Goal: Entertainment & Leisure: Consume media (video, audio)

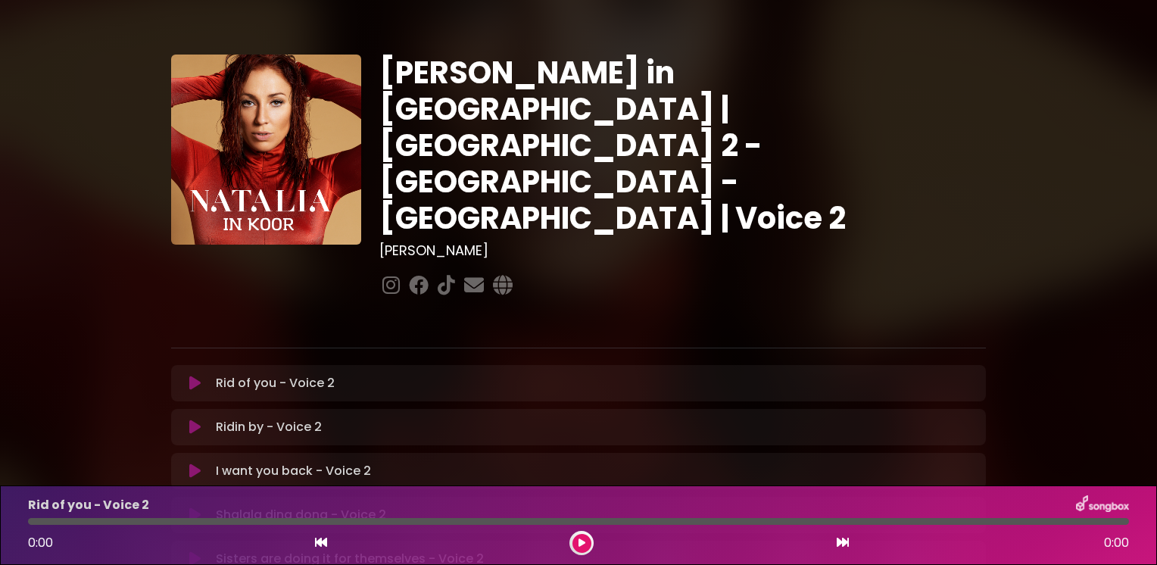
click at [191, 419] on icon at bounding box center [194, 426] width 11 height 15
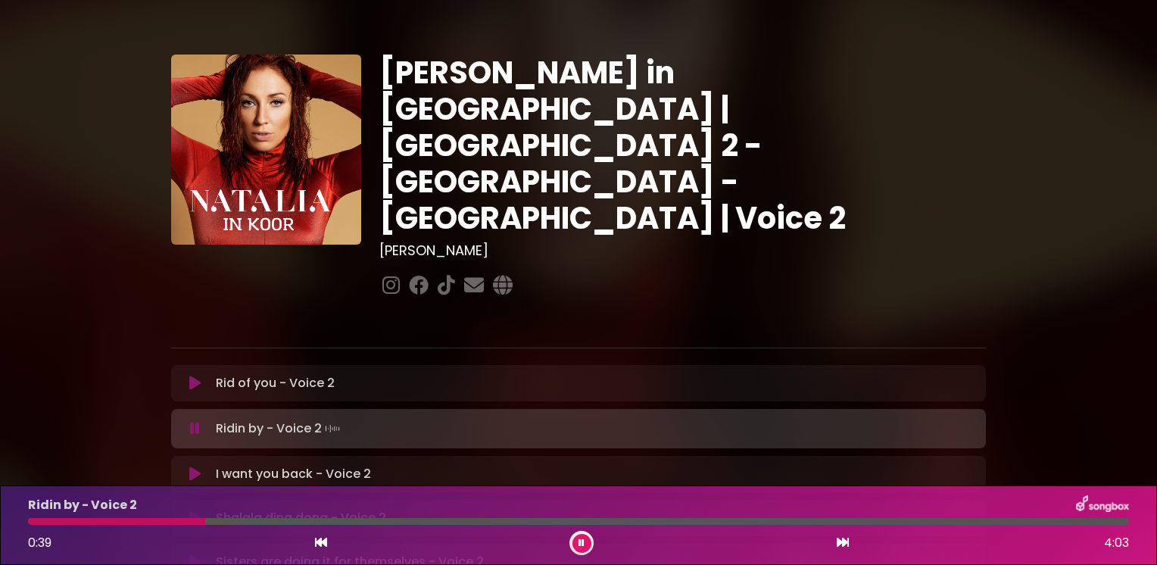
click at [193, 510] on icon at bounding box center [194, 517] width 11 height 15
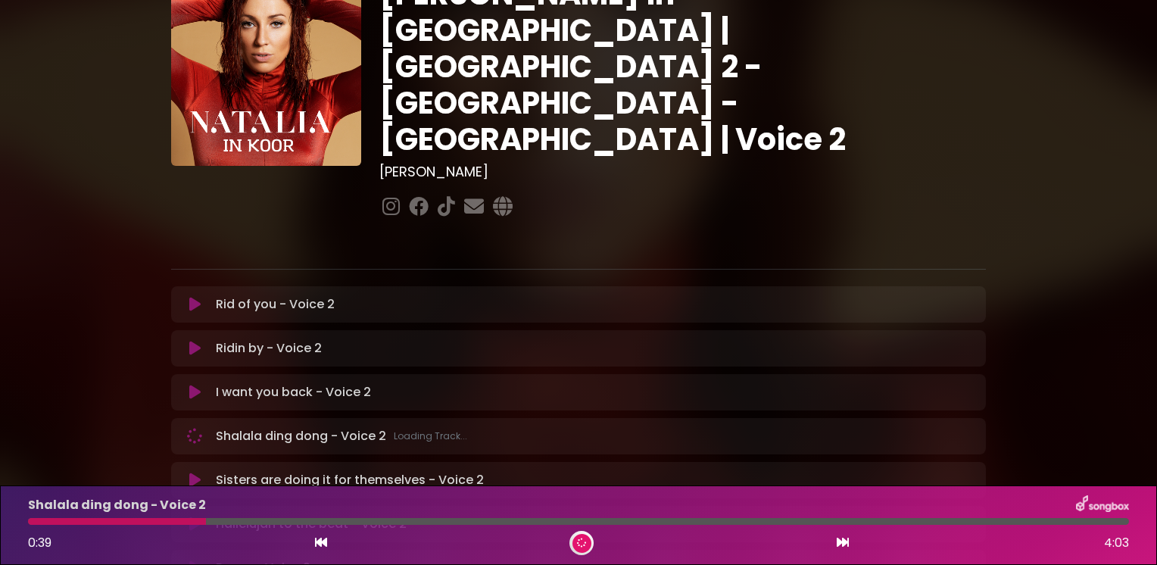
scroll to position [303, 0]
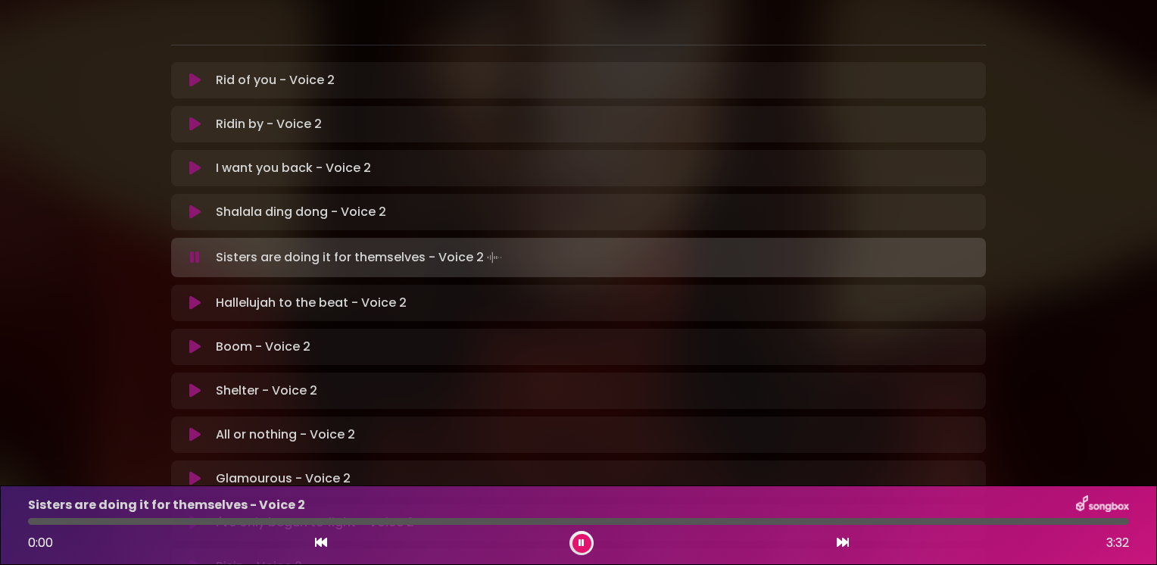
click at [192, 203] on icon at bounding box center [194, 212] width 19 height 19
click at [197, 204] on icon at bounding box center [194, 212] width 15 height 17
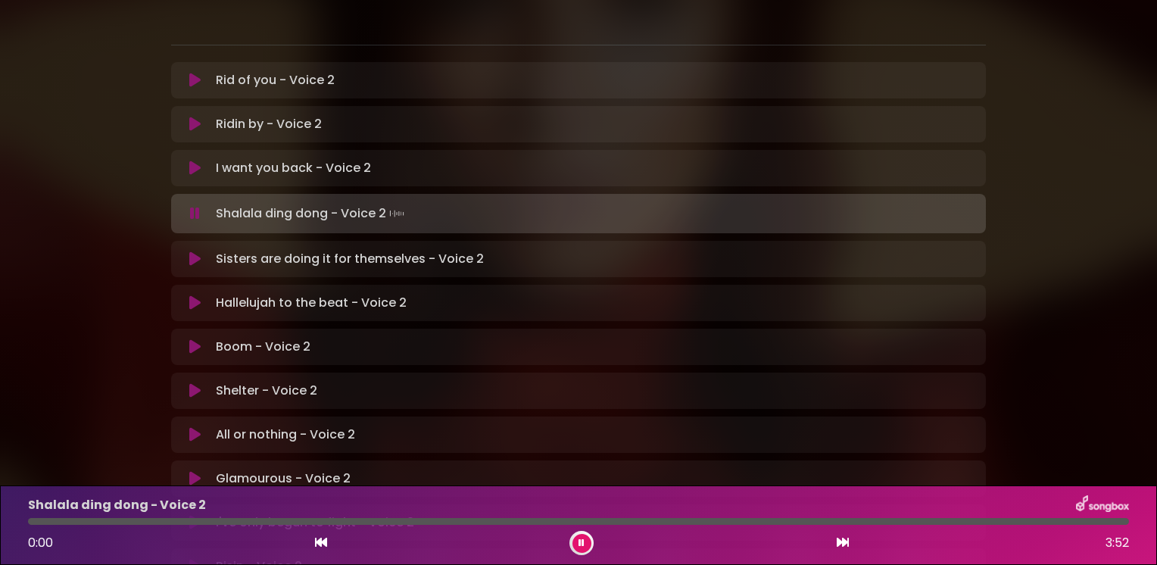
click at [197, 205] on icon at bounding box center [195, 213] width 13 height 17
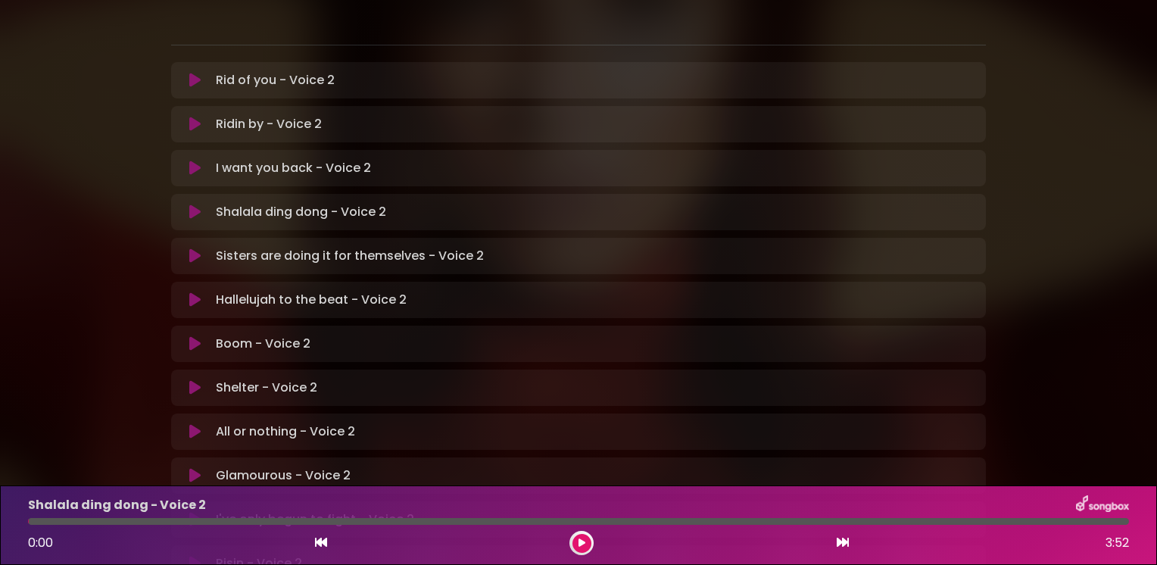
click at [192, 204] on icon at bounding box center [194, 212] width 19 height 17
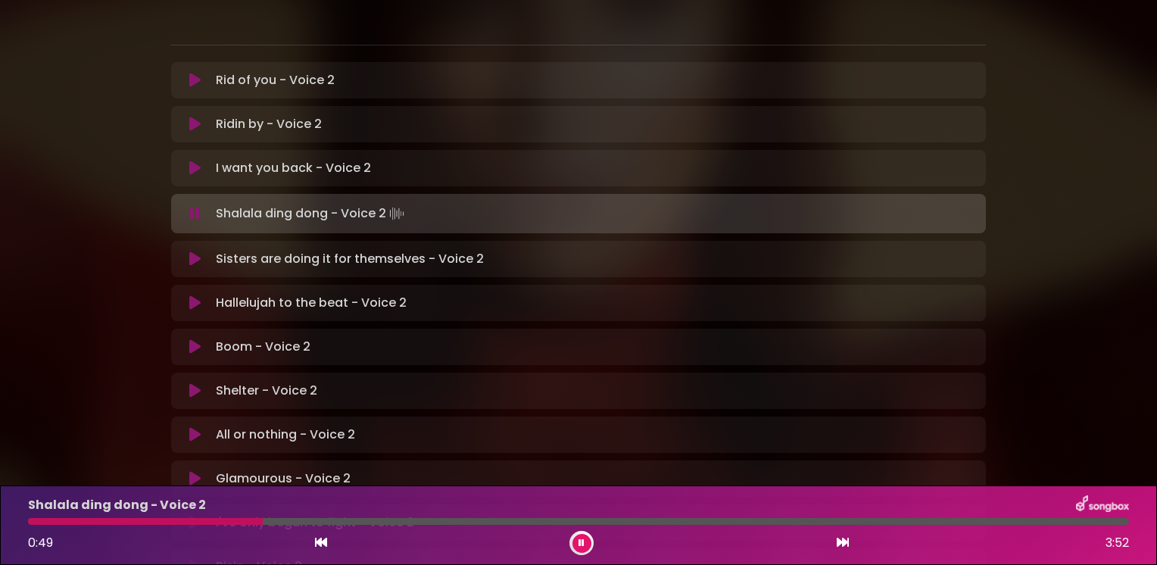
click at [194, 206] on icon at bounding box center [195, 213] width 10 height 15
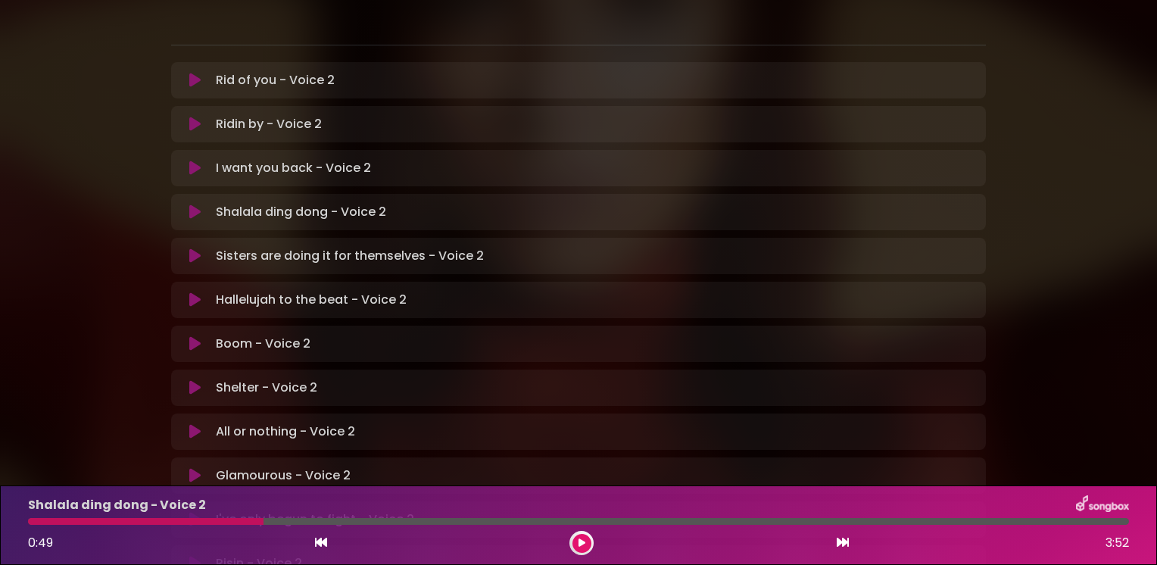
click at [192, 203] on icon at bounding box center [195, 212] width 16 height 18
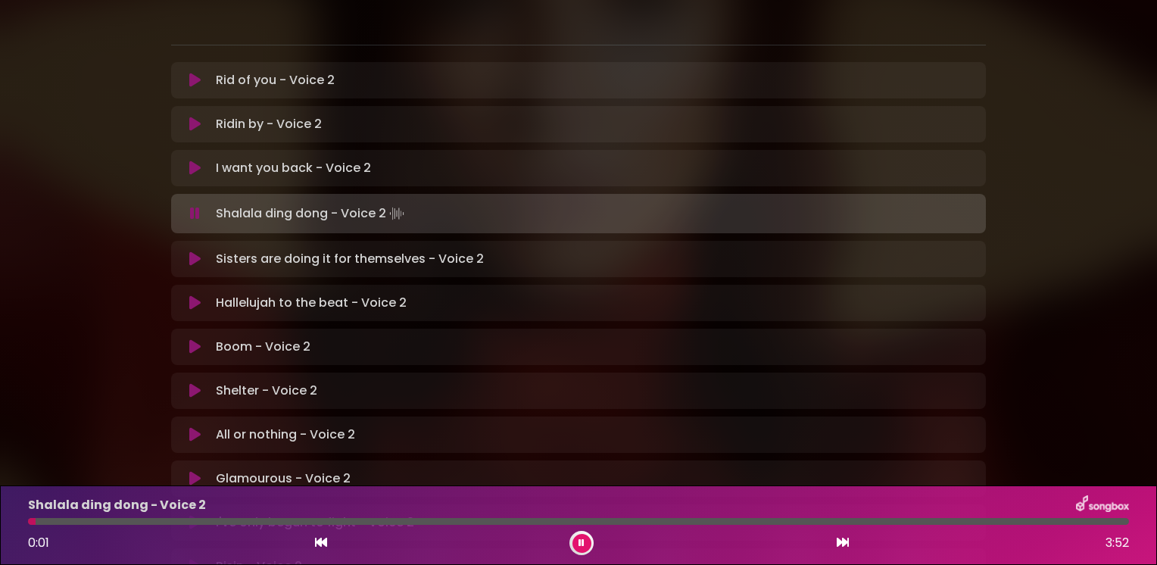
drag, startPoint x: 272, startPoint y: 522, endPoint x: 35, endPoint y: 517, distance: 237.0
click at [35, 517] on div "Shalala ding dong - Voice 2 0:01 3:52" at bounding box center [578, 525] width 1119 height 60
drag, startPoint x: 139, startPoint y: 522, endPoint x: 7, endPoint y: 513, distance: 132.9
click at [7, 513] on div "Shalala ding dong - Voice 2 0:00 3:52" at bounding box center [578, 524] width 1157 height 79
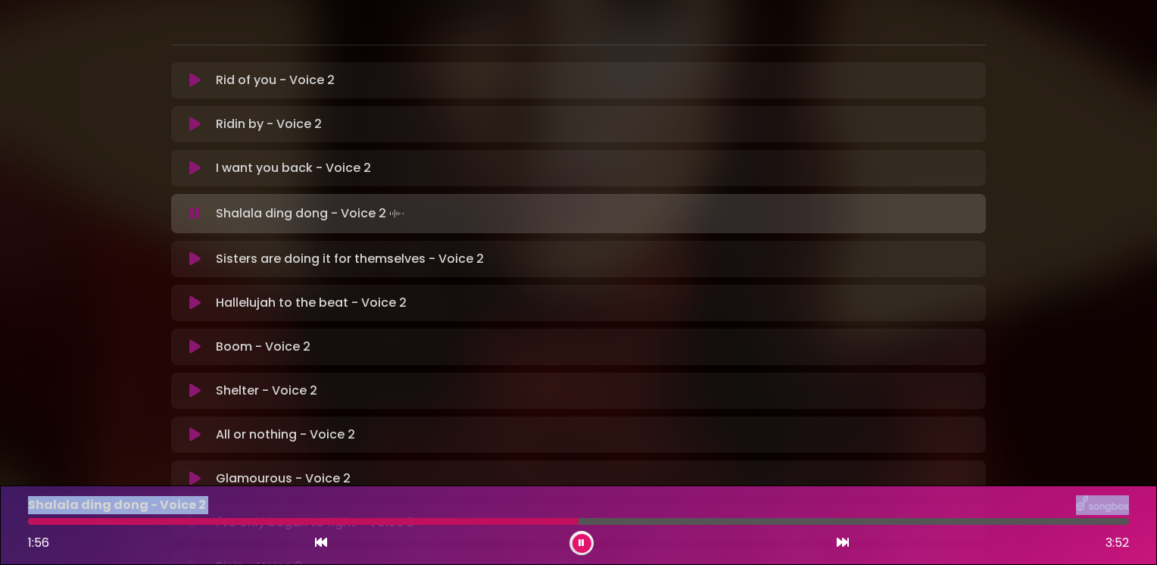
click at [578, 541] on button at bounding box center [581, 543] width 19 height 19
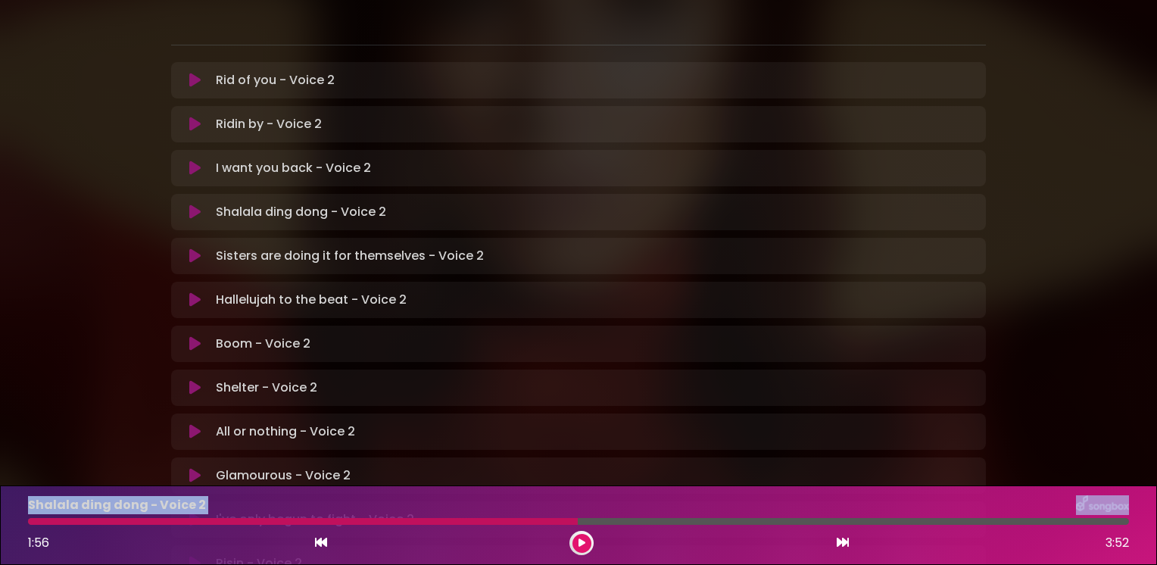
drag, startPoint x: 581, startPoint y: 544, endPoint x: 577, endPoint y: 534, distance: 10.8
click at [581, 542] on icon at bounding box center [581, 543] width 11 height 10
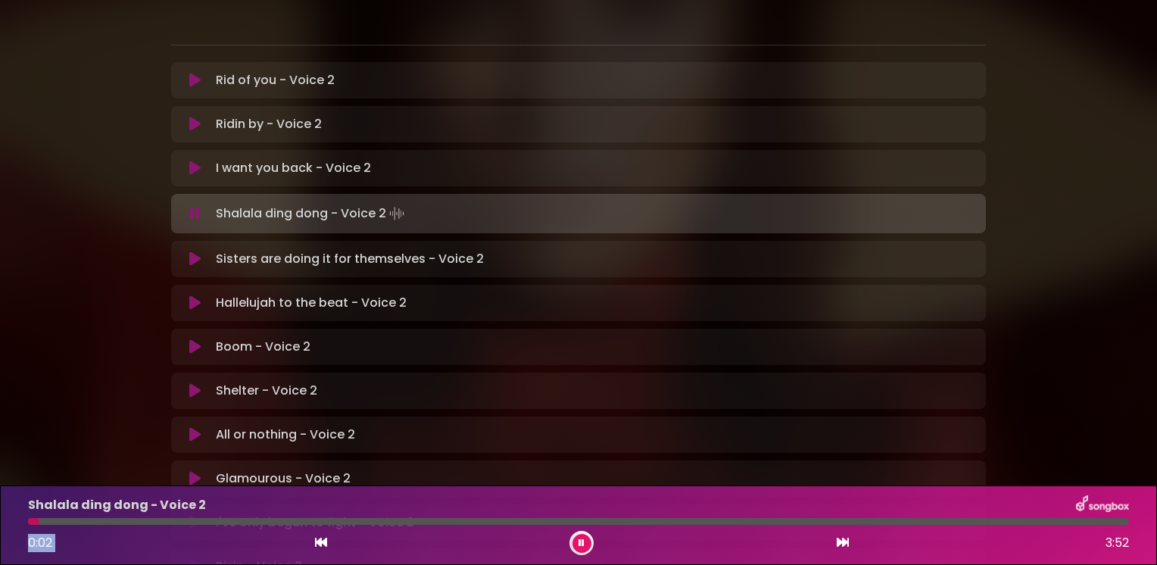
drag, startPoint x: 215, startPoint y: 528, endPoint x: 37, endPoint y: 528, distance: 177.9
click at [37, 528] on div "Shalala ding dong - Voice 2 0:02 3:52" at bounding box center [578, 525] width 1119 height 60
drag, startPoint x: 37, startPoint y: 528, endPoint x: 24, endPoint y: 519, distance: 16.2
click at [24, 519] on div at bounding box center [578, 521] width 1119 height 7
drag, startPoint x: 259, startPoint y: 522, endPoint x: 24, endPoint y: 523, distance: 234.7
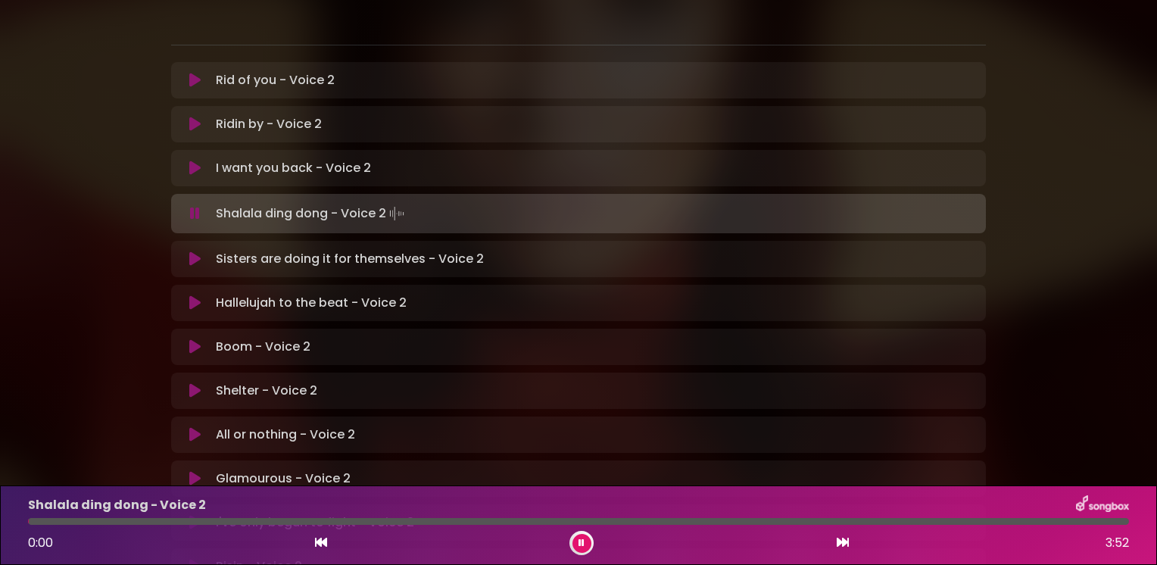
click at [24, 523] on div at bounding box center [578, 521] width 1119 height 7
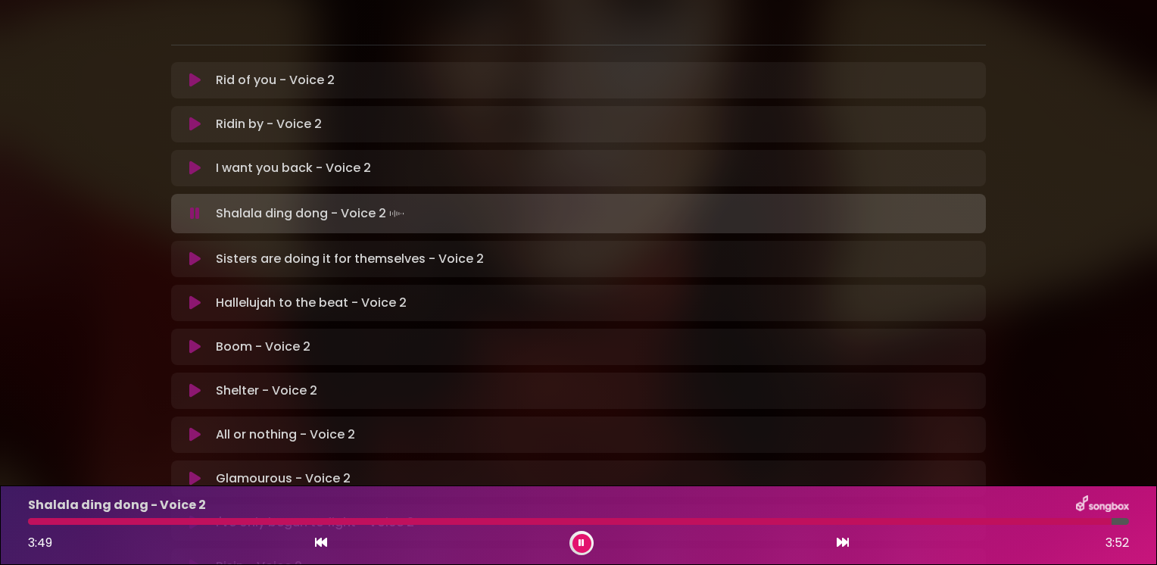
click at [194, 205] on icon at bounding box center [195, 214] width 16 height 18
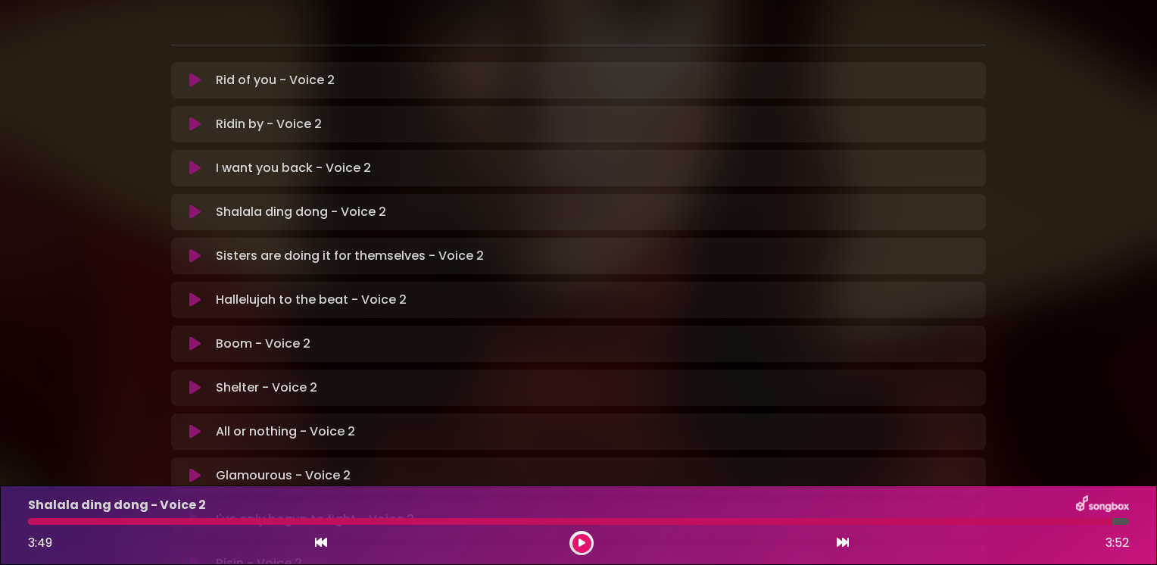
click at [191, 203] on icon at bounding box center [194, 212] width 17 height 18
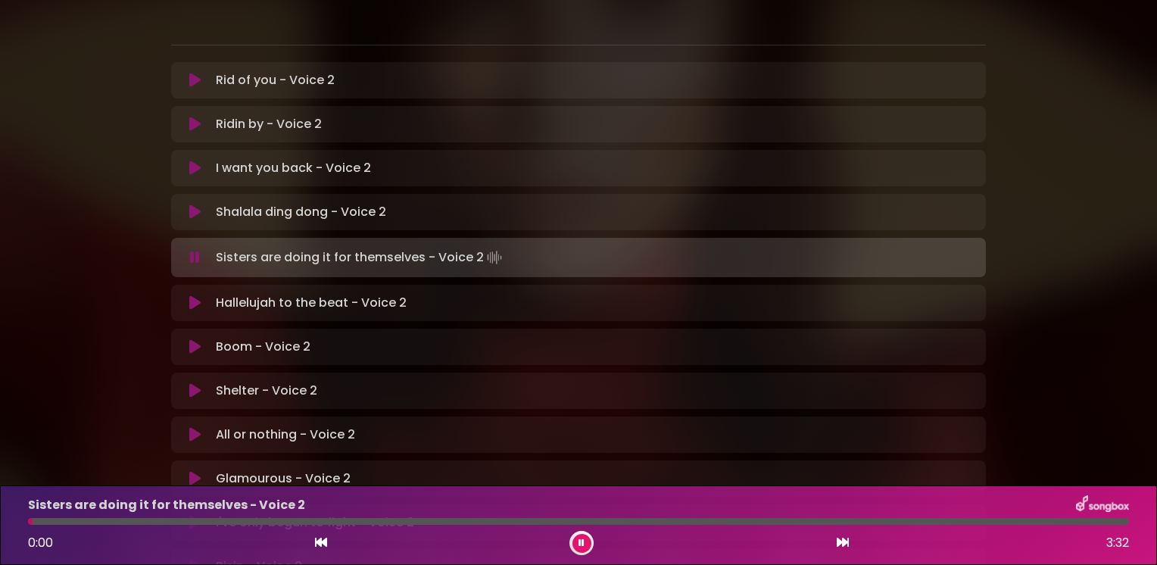
click at [195, 205] on icon at bounding box center [194, 212] width 17 height 14
click at [196, 203] on icon at bounding box center [195, 212] width 16 height 18
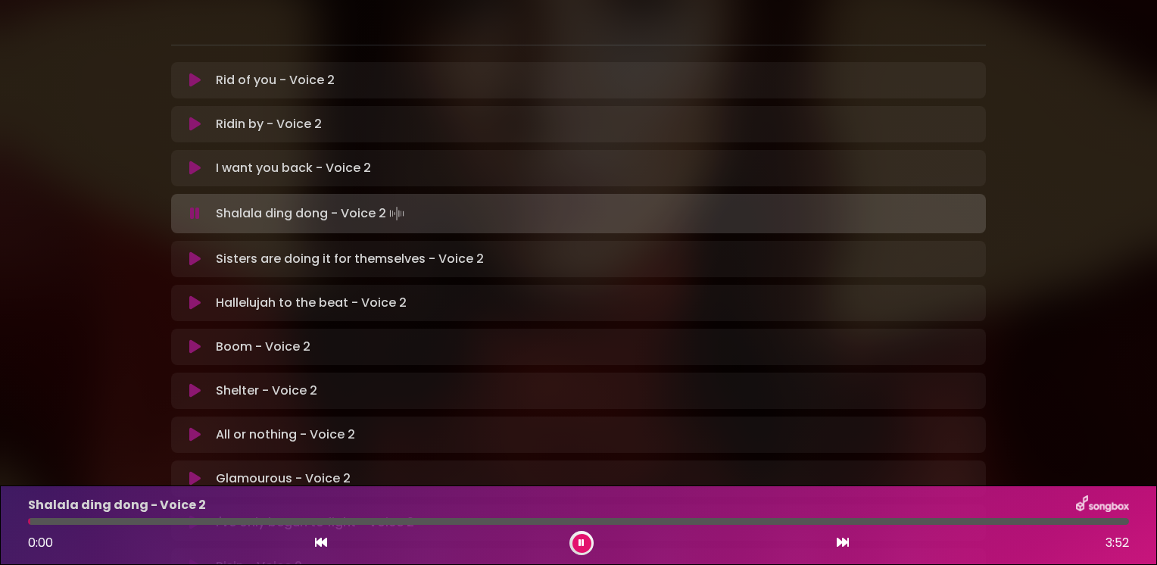
click at [194, 205] on icon at bounding box center [194, 213] width 17 height 17
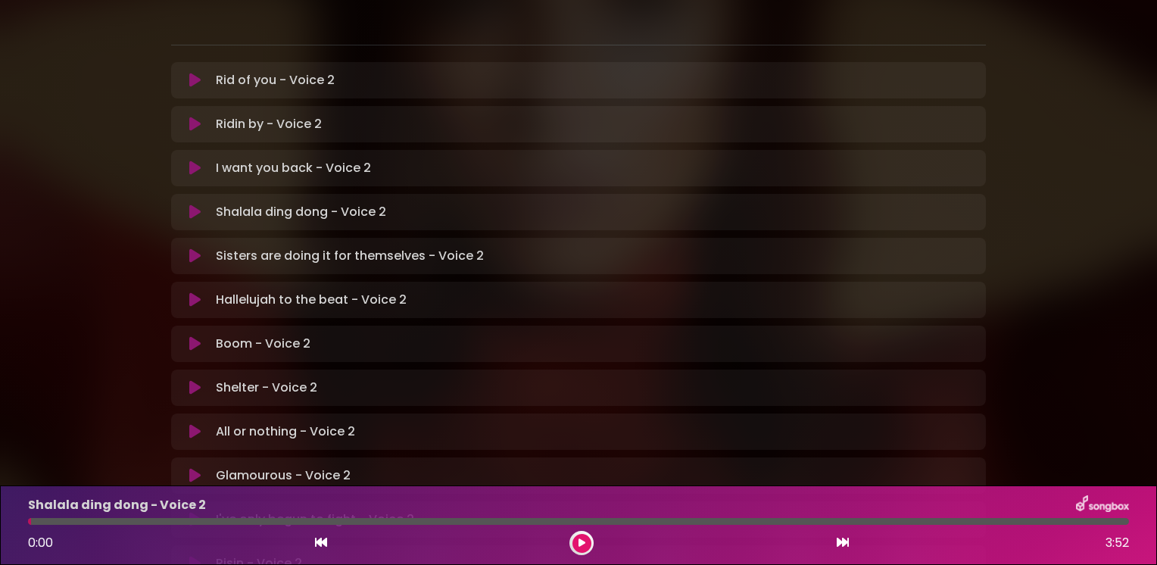
click at [195, 204] on icon at bounding box center [195, 212] width 13 height 16
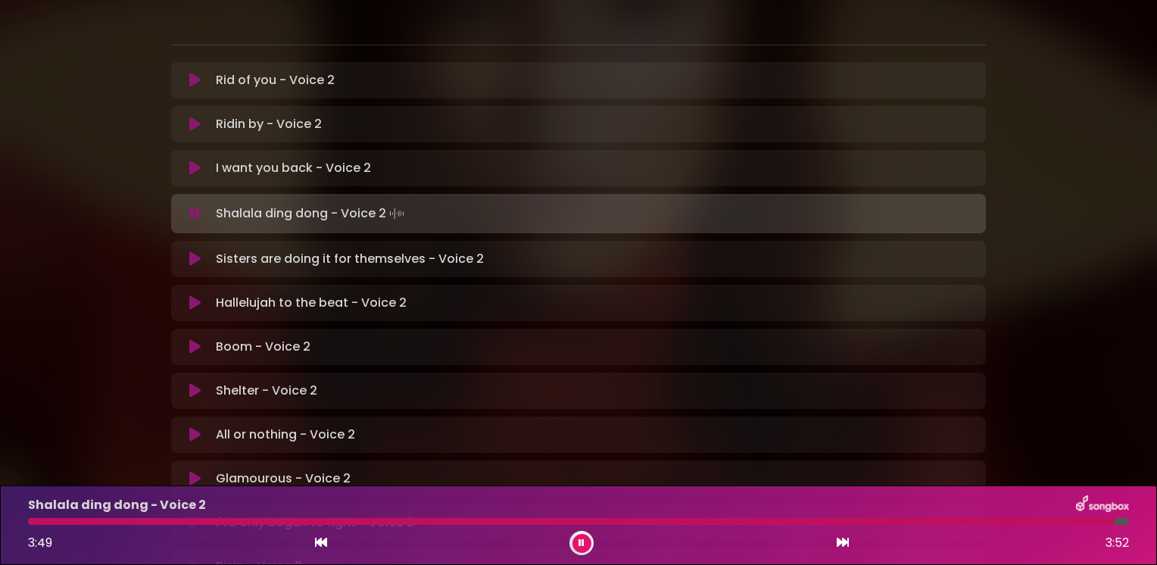
click at [195, 204] on icon at bounding box center [195, 213] width 16 height 18
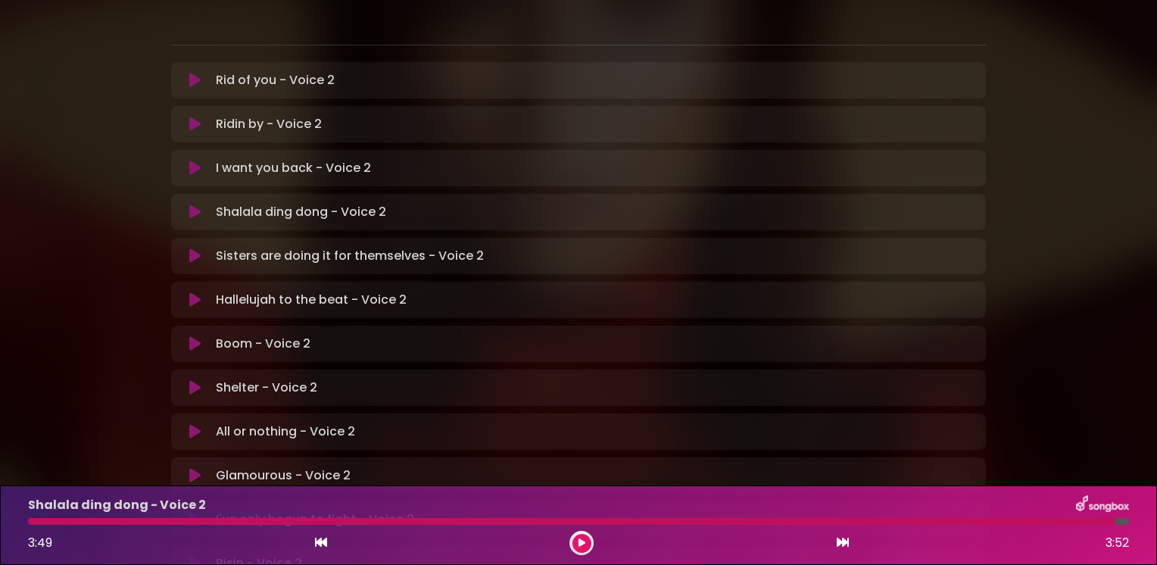
click at [191, 117] on icon at bounding box center [194, 124] width 11 height 15
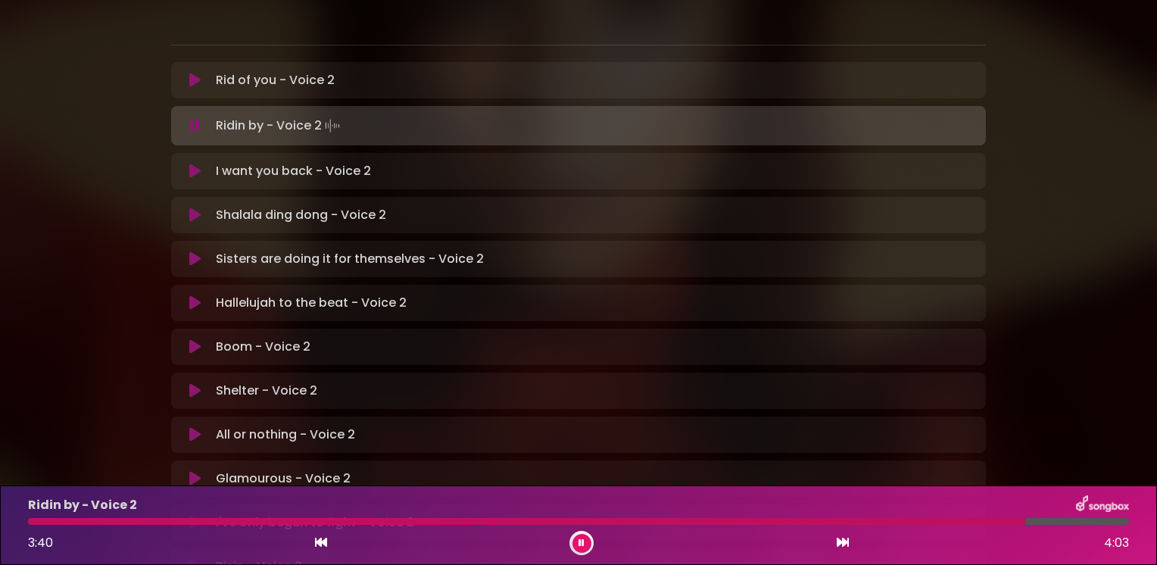
click at [195, 164] on icon at bounding box center [194, 171] width 11 height 15
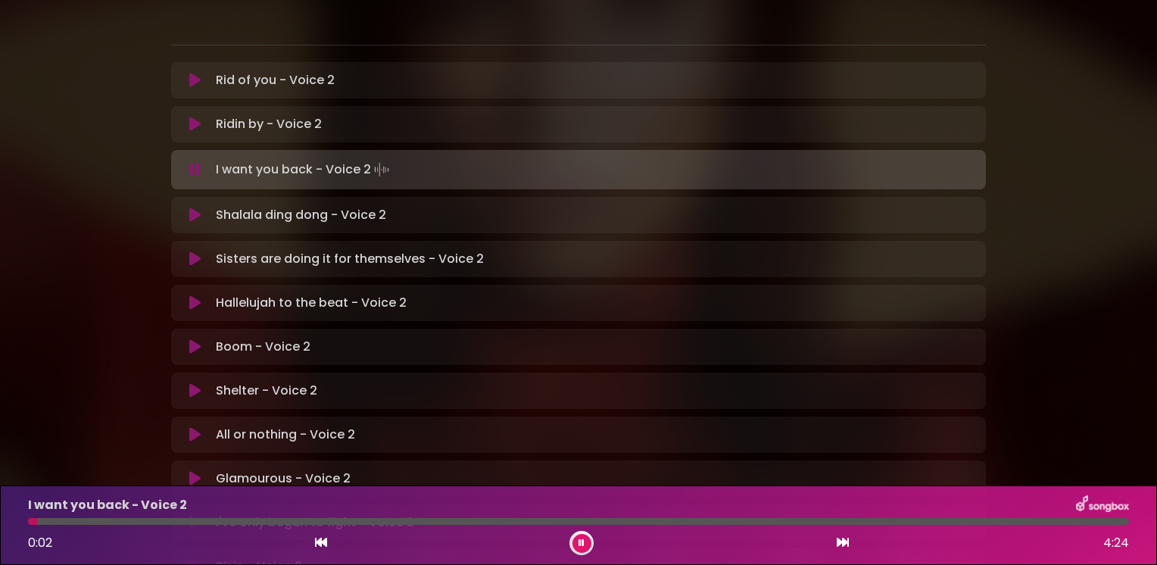
click at [198, 117] on icon at bounding box center [194, 124] width 11 height 15
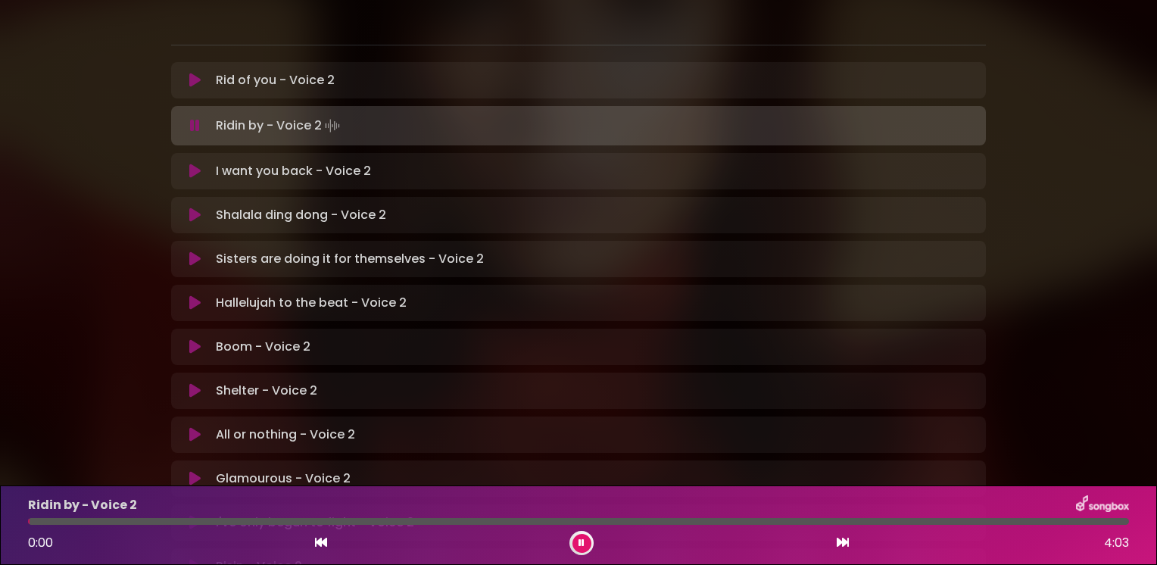
click at [192, 118] on icon at bounding box center [195, 125] width 10 height 15
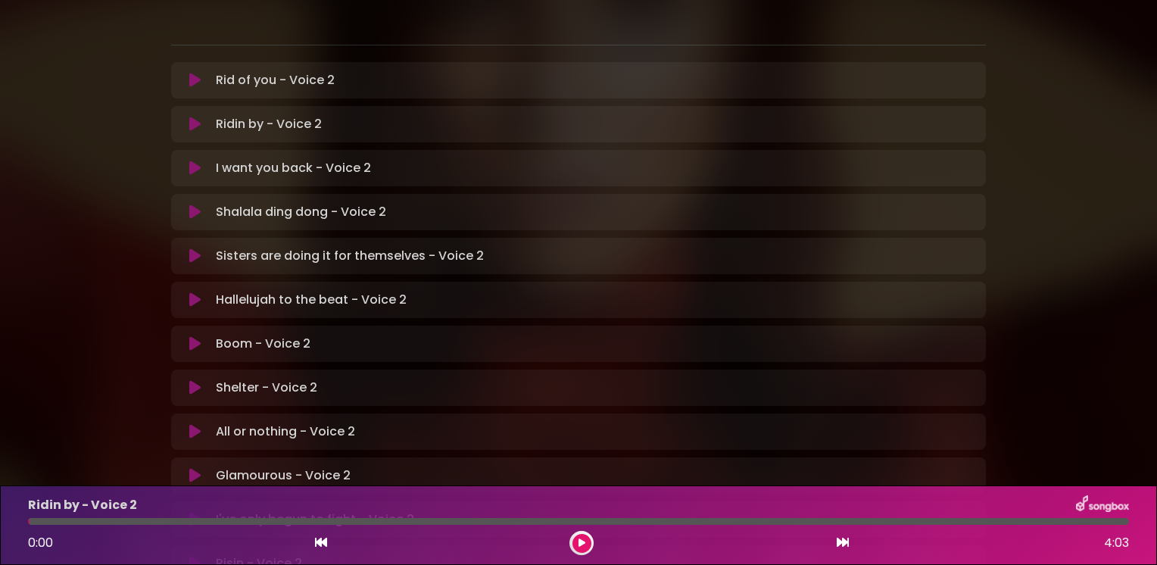
click at [191, 117] on icon at bounding box center [194, 124] width 11 height 15
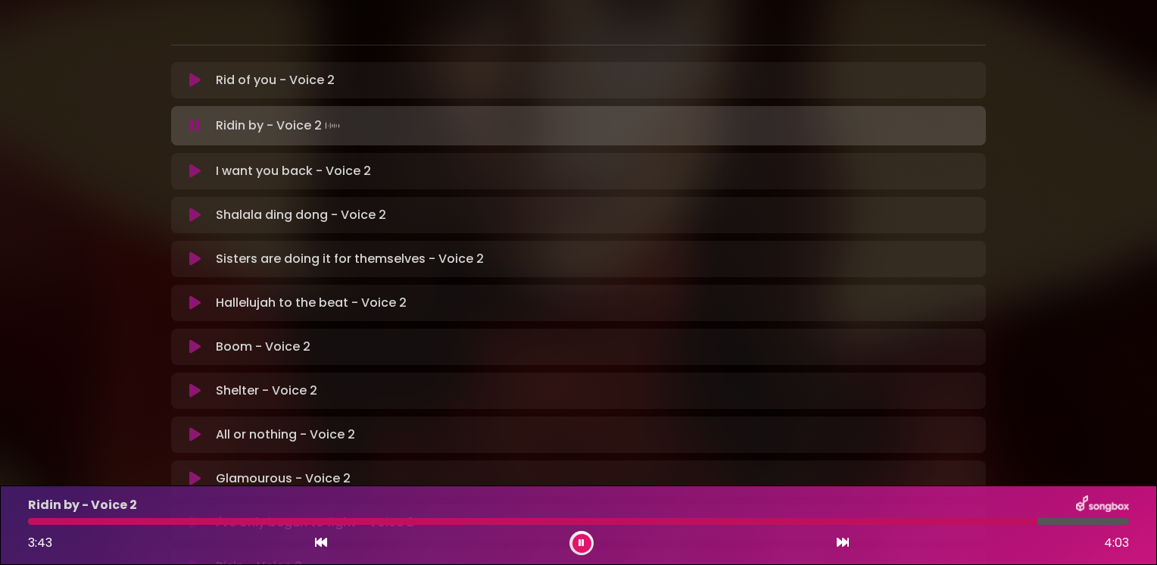
click at [195, 118] on icon at bounding box center [195, 125] width 10 height 15
